Goal: Information Seeking & Learning: Learn about a topic

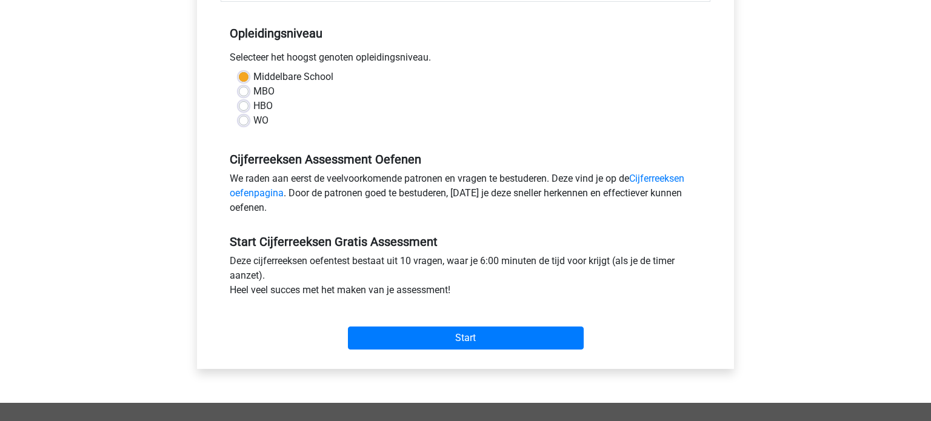
scroll to position [264, 0]
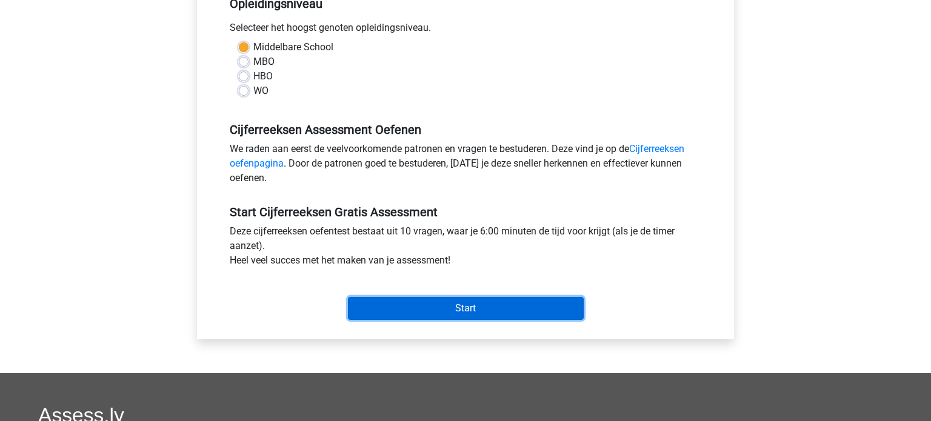
click at [441, 306] on input "Start" at bounding box center [466, 308] width 236 height 23
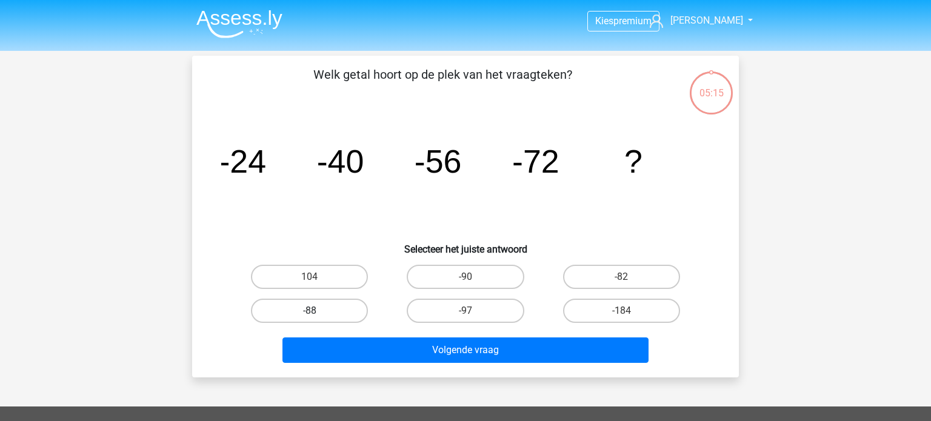
click at [336, 315] on label "-88" at bounding box center [309, 311] width 117 height 24
click at [318, 315] on input "-88" at bounding box center [314, 315] width 8 height 8
radio input "true"
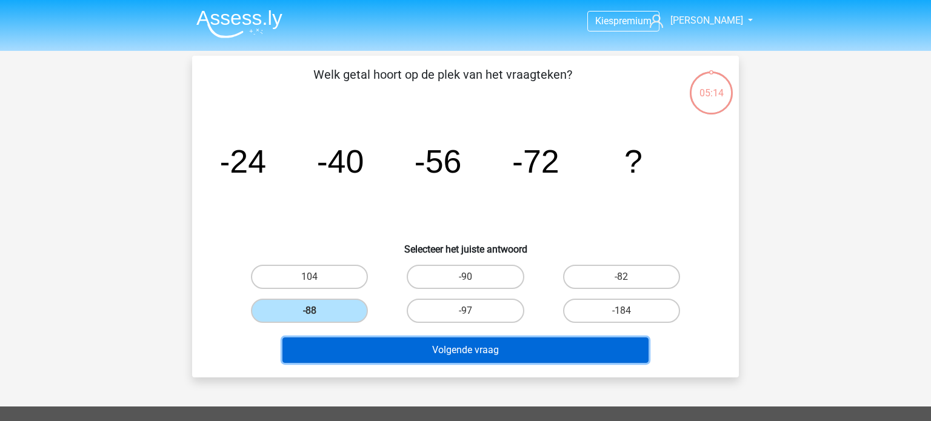
click at [507, 351] on button "Volgende vraag" at bounding box center [465, 350] width 367 height 25
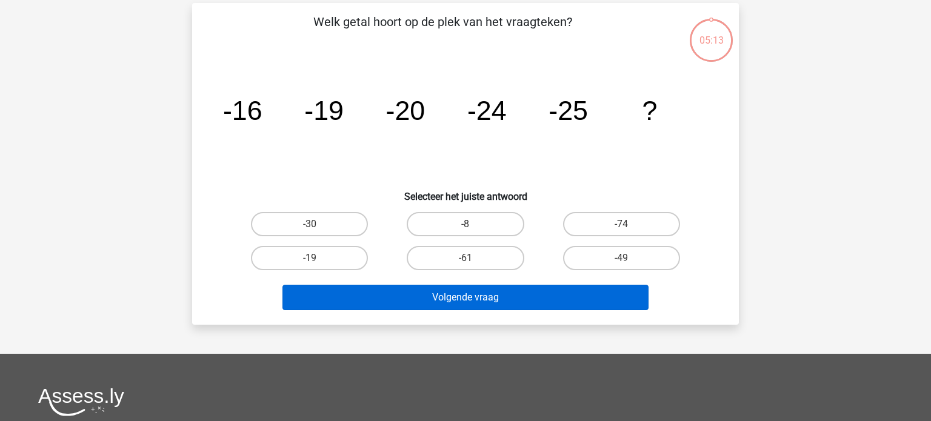
scroll to position [56, 0]
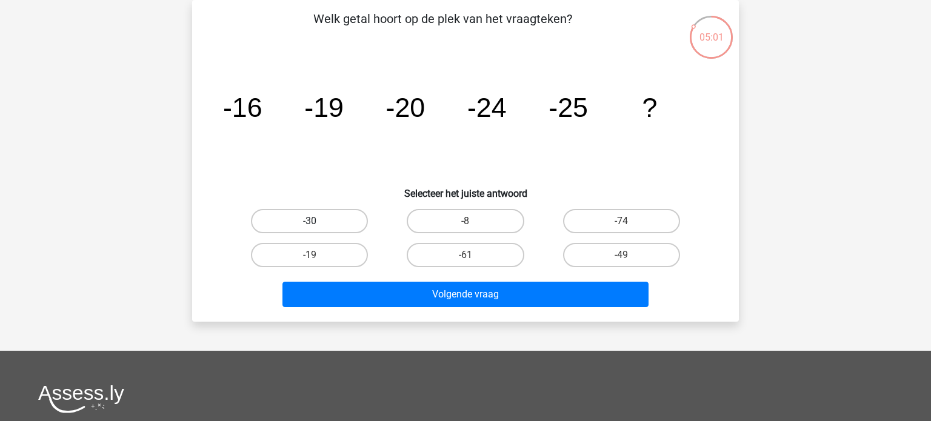
click at [333, 217] on label "-30" at bounding box center [309, 221] width 117 height 24
click at [318, 221] on input "-30" at bounding box center [314, 225] width 8 height 8
radio input "true"
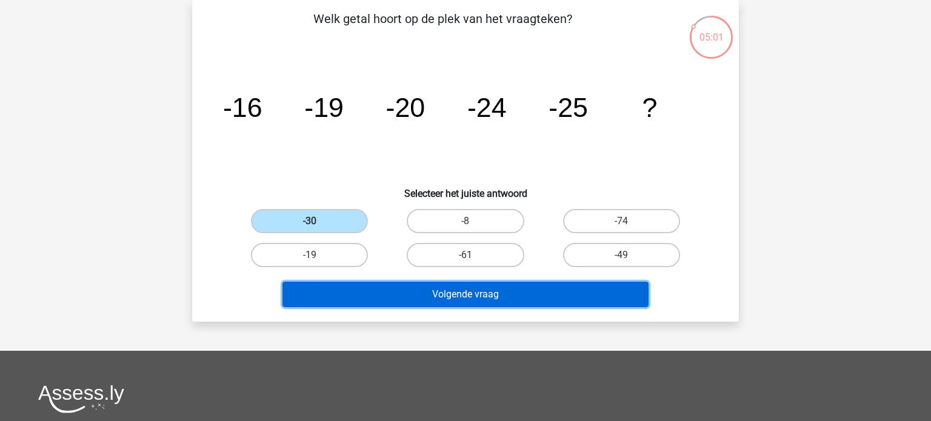
click at [478, 298] on button "Volgende vraag" at bounding box center [465, 294] width 367 height 25
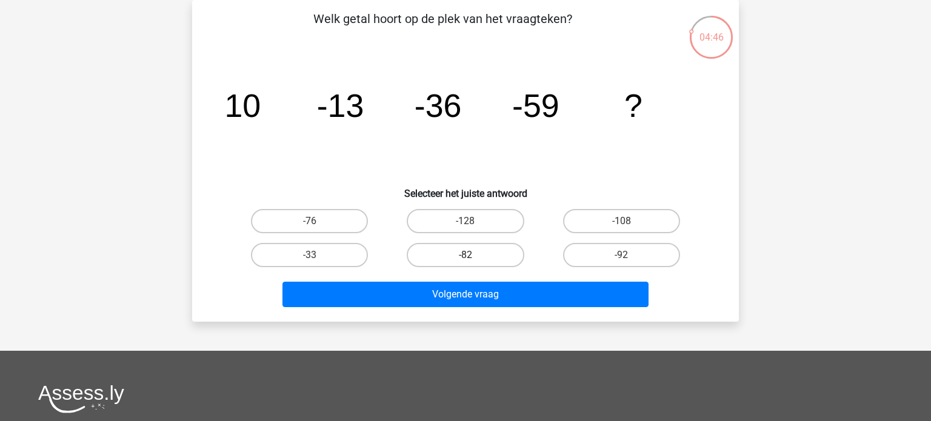
click at [465, 256] on label "-82" at bounding box center [465, 255] width 117 height 24
click at [466, 256] on input "-82" at bounding box center [470, 259] width 8 height 8
radio input "true"
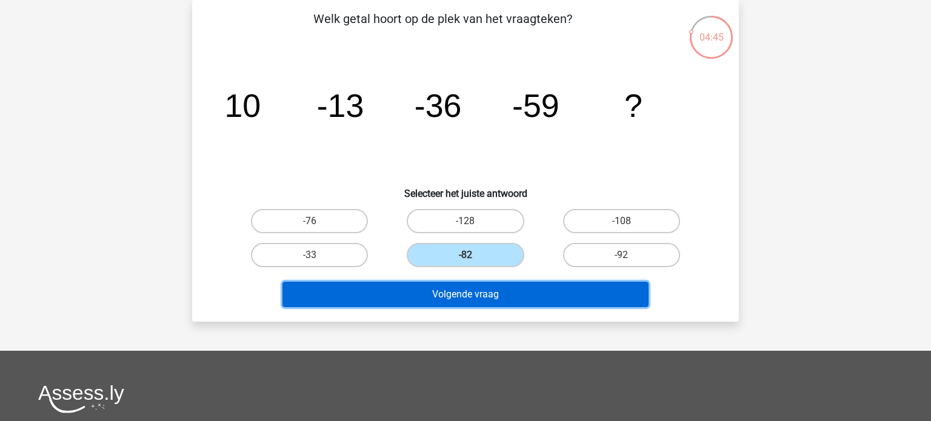
click at [532, 299] on button "Volgende vraag" at bounding box center [465, 294] width 367 height 25
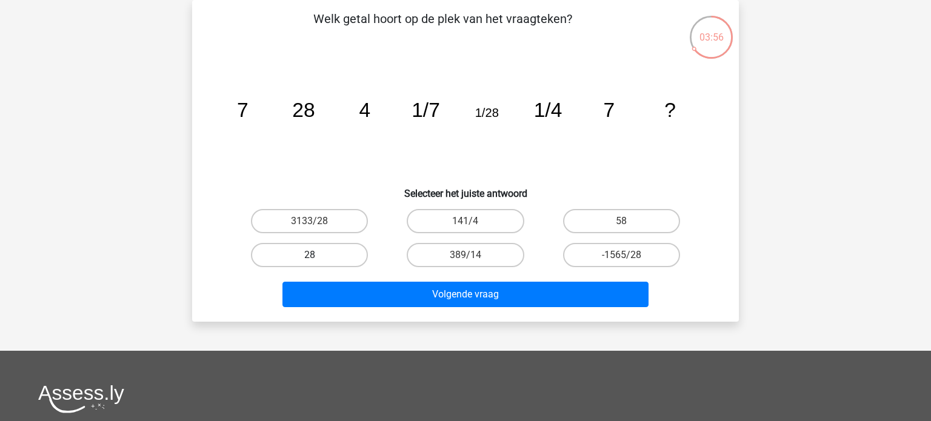
click at [341, 253] on label "28" at bounding box center [309, 255] width 117 height 24
click at [318, 255] on input "28" at bounding box center [314, 259] width 8 height 8
radio input "true"
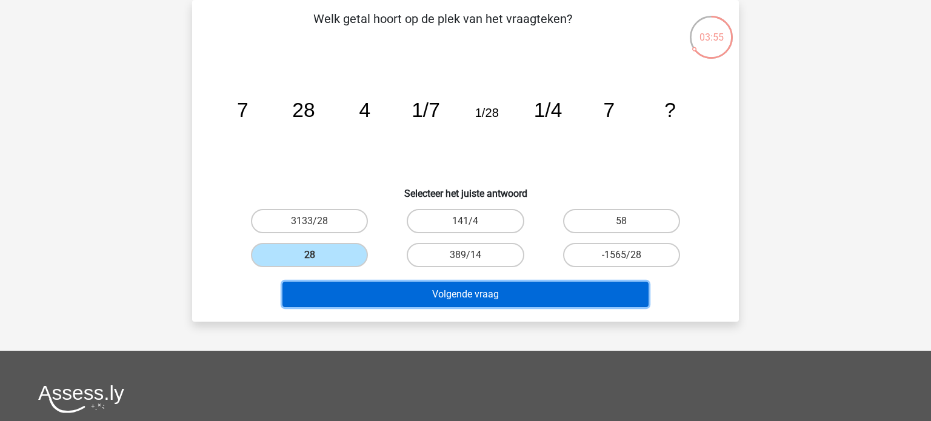
click at [478, 295] on button "Volgende vraag" at bounding box center [465, 294] width 367 height 25
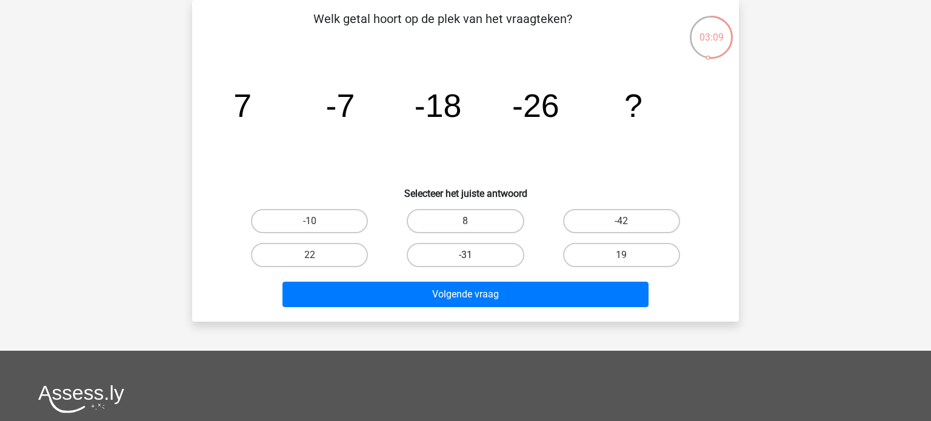
click at [448, 252] on label "-31" at bounding box center [465, 255] width 117 height 24
click at [466, 255] on input "-31" at bounding box center [470, 259] width 8 height 8
radio input "true"
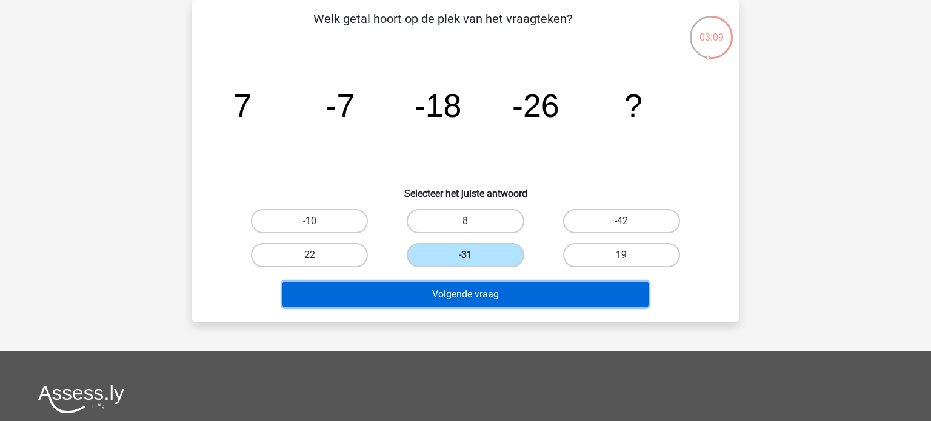
click at [500, 291] on button "Volgende vraag" at bounding box center [465, 294] width 367 height 25
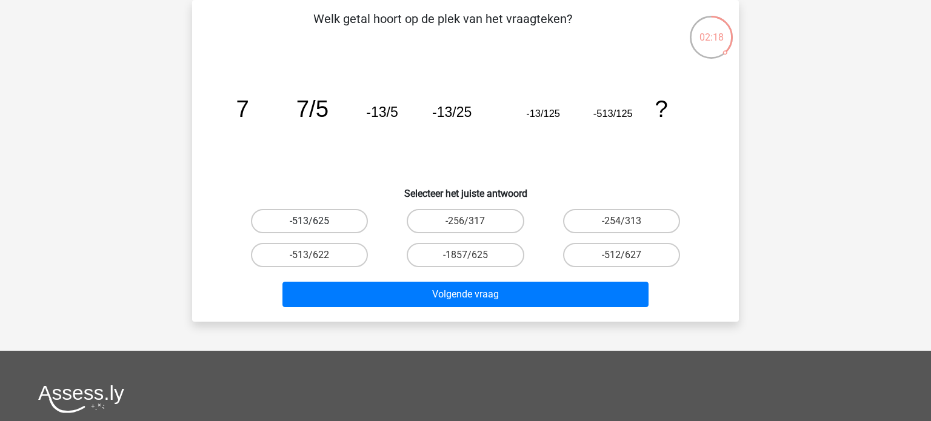
click at [291, 222] on label "-513/625" at bounding box center [309, 221] width 117 height 24
click at [310, 222] on input "-513/625" at bounding box center [314, 225] width 8 height 8
radio input "true"
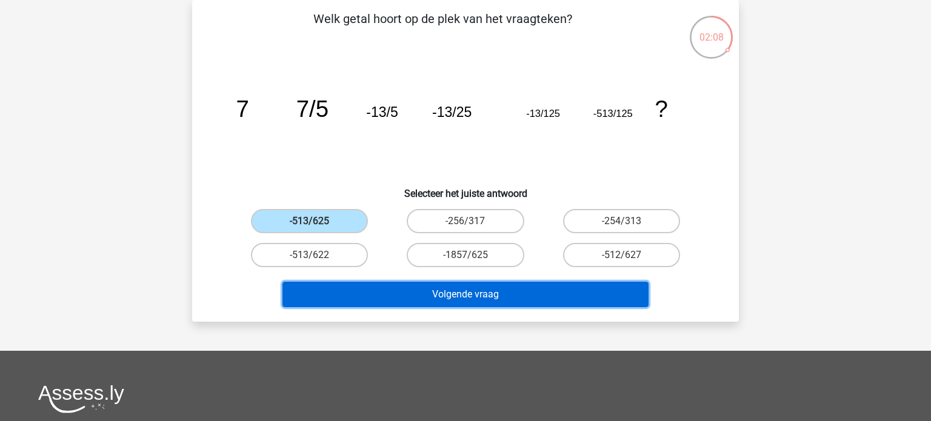
click at [544, 295] on button "Volgende vraag" at bounding box center [465, 294] width 367 height 25
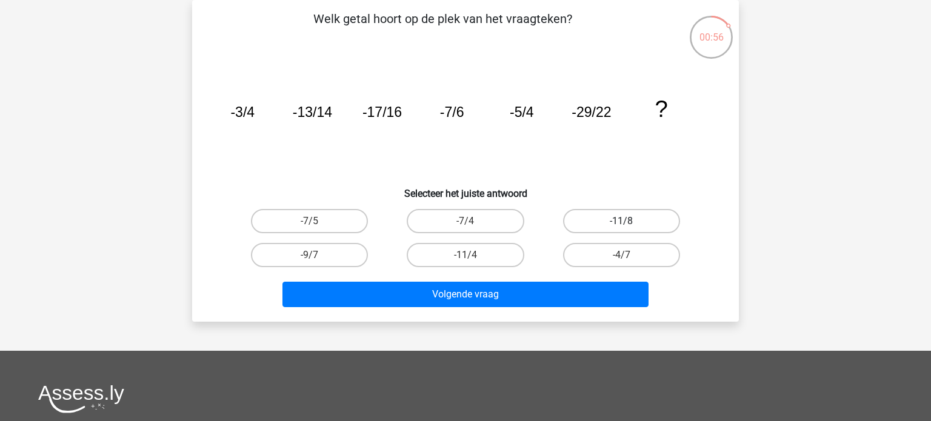
click at [656, 223] on label "-11/8" at bounding box center [621, 221] width 117 height 24
click at [629, 223] on input "-11/8" at bounding box center [625, 225] width 8 height 8
radio input "true"
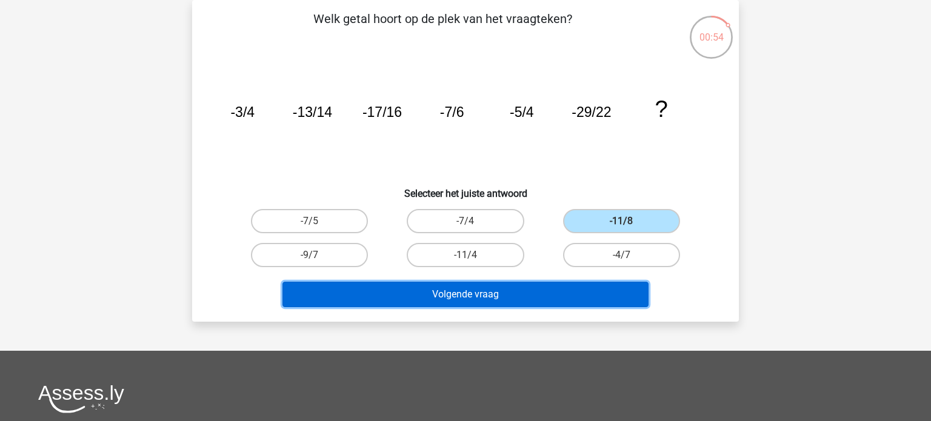
click at [542, 291] on button "Volgende vraag" at bounding box center [465, 294] width 367 height 25
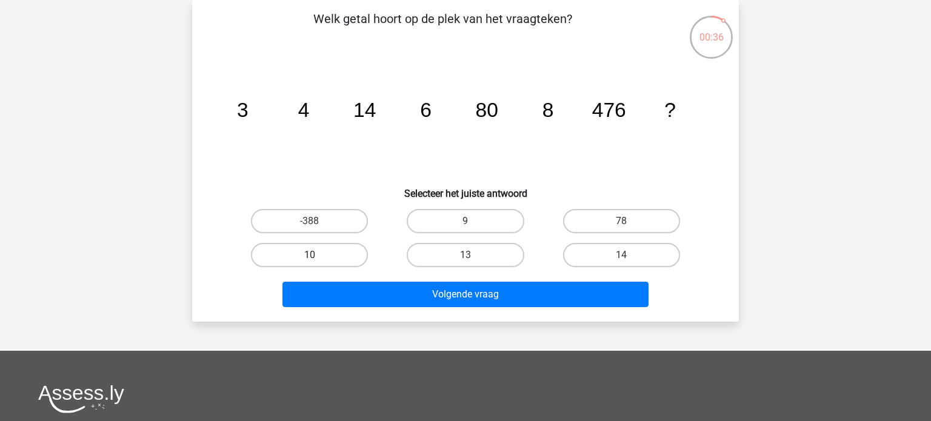
click at [310, 254] on div "10" at bounding box center [309, 255] width 146 height 24
click at [319, 256] on label "10" at bounding box center [309, 255] width 117 height 24
click at [318, 256] on input "10" at bounding box center [314, 259] width 8 height 8
radio input "true"
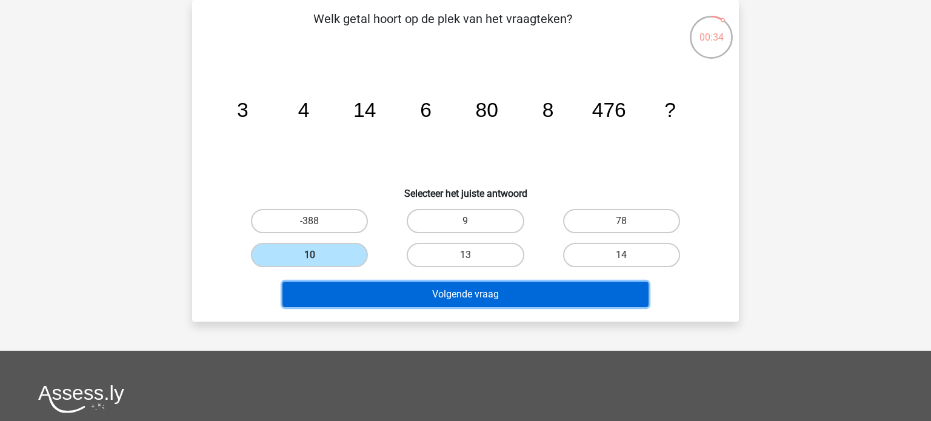
click at [452, 289] on button "Volgende vraag" at bounding box center [465, 294] width 367 height 25
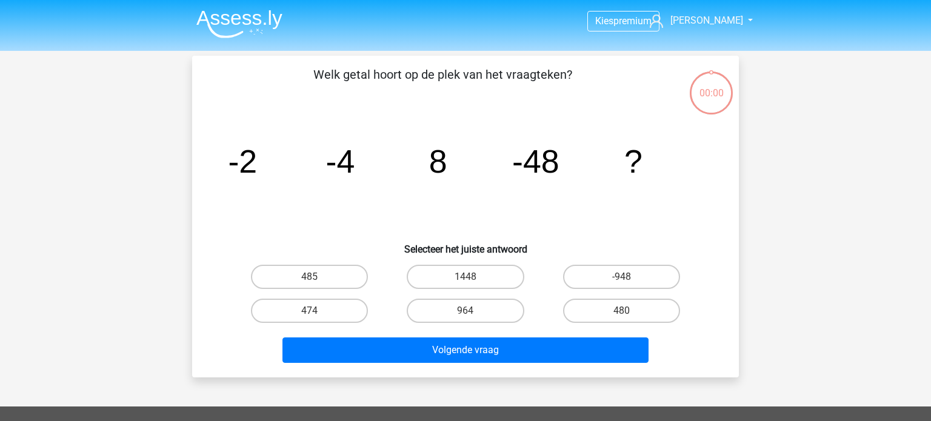
scroll to position [56, 0]
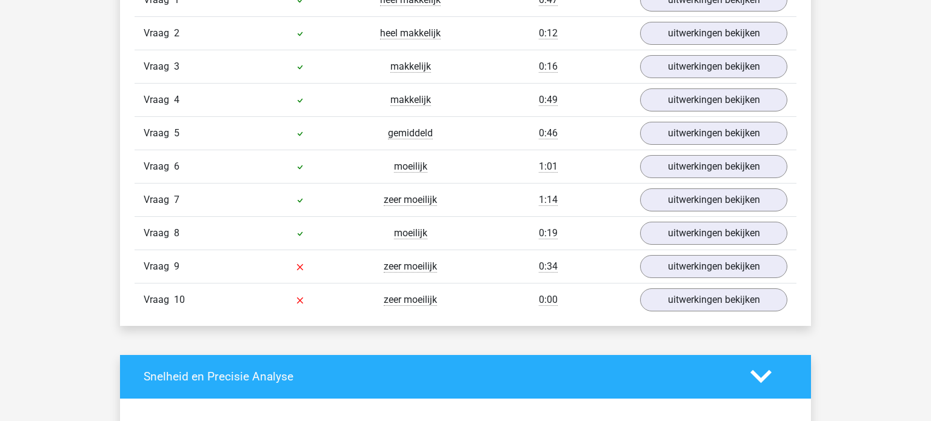
scroll to position [1064, 0]
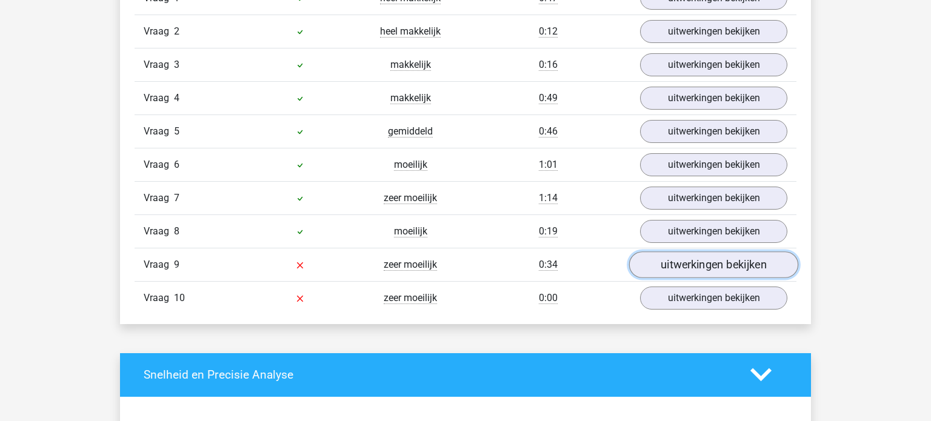
click at [721, 258] on link "uitwerkingen bekijken" at bounding box center [713, 265] width 169 height 27
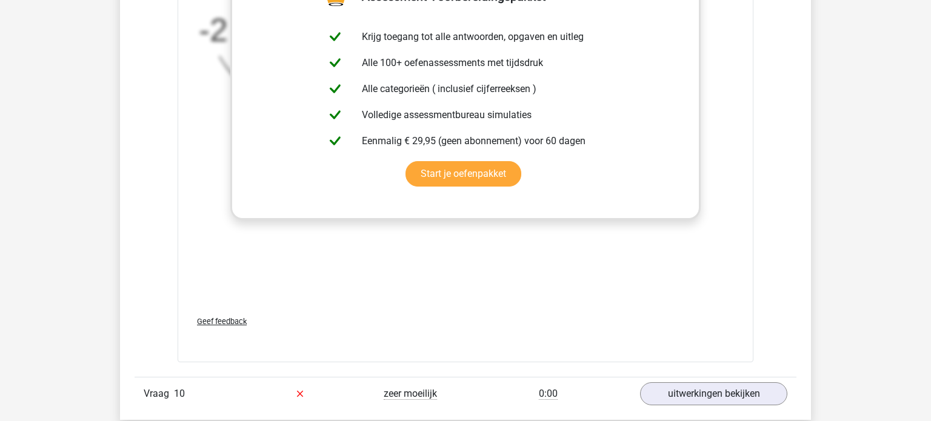
scroll to position [1820, 0]
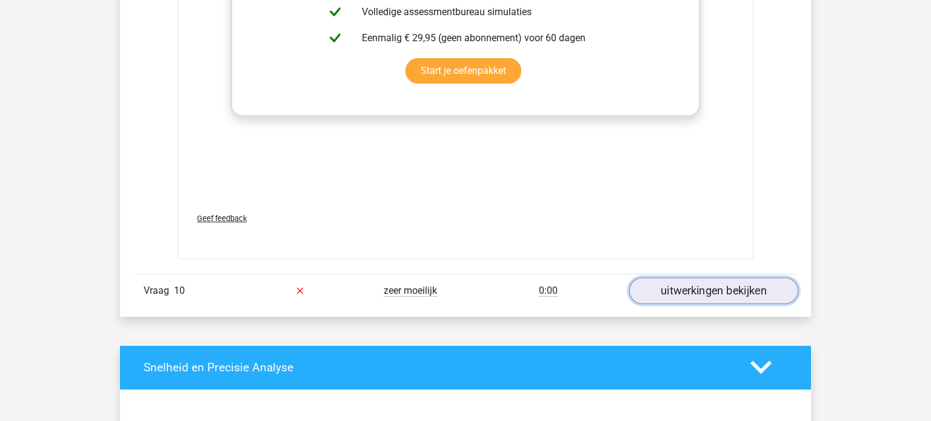
click at [735, 290] on link "uitwerkingen bekijken" at bounding box center [713, 291] width 169 height 27
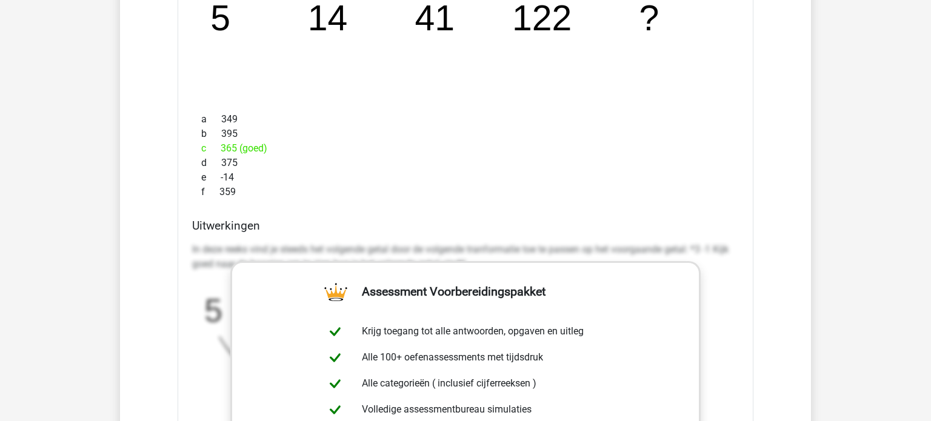
scroll to position [2204, 0]
